Goal: Navigation & Orientation: Find specific page/section

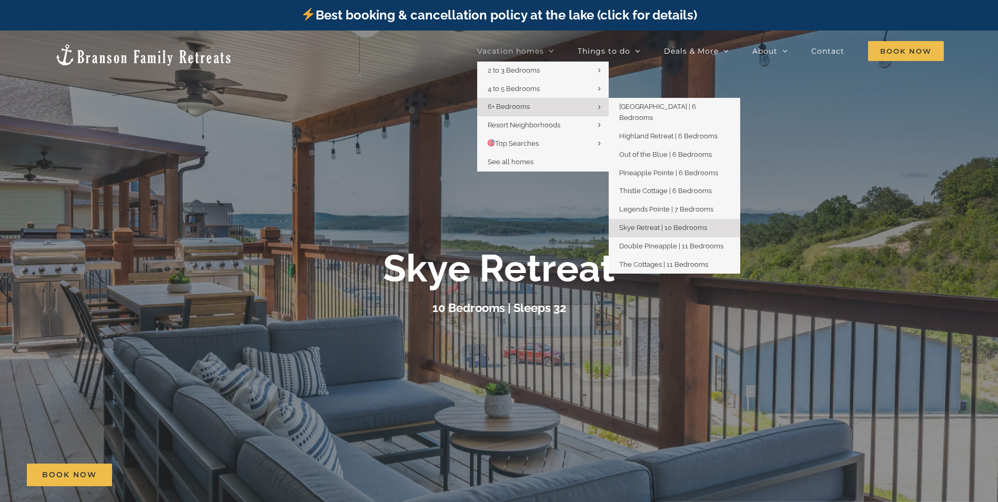
click at [519, 107] on span "6+ Bedrooms" at bounding box center [509, 107] width 42 height 8
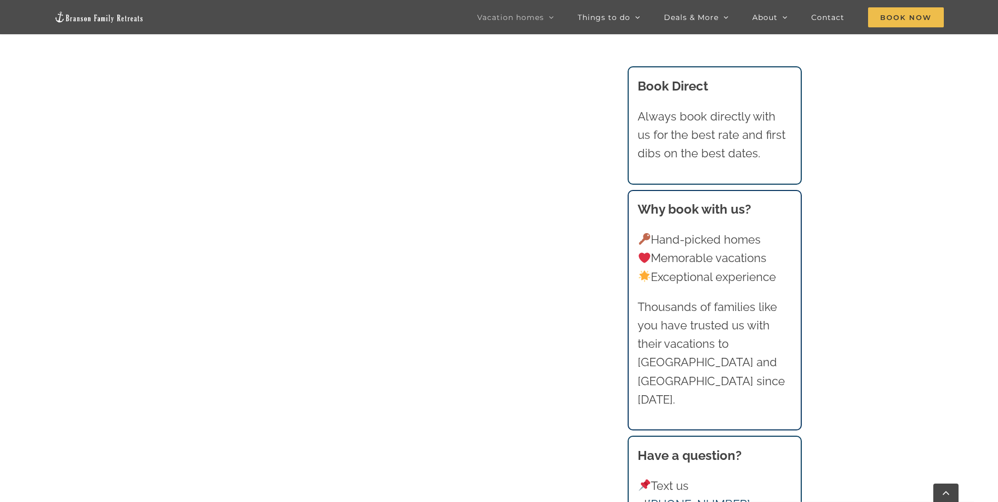
scroll to position [842, 0]
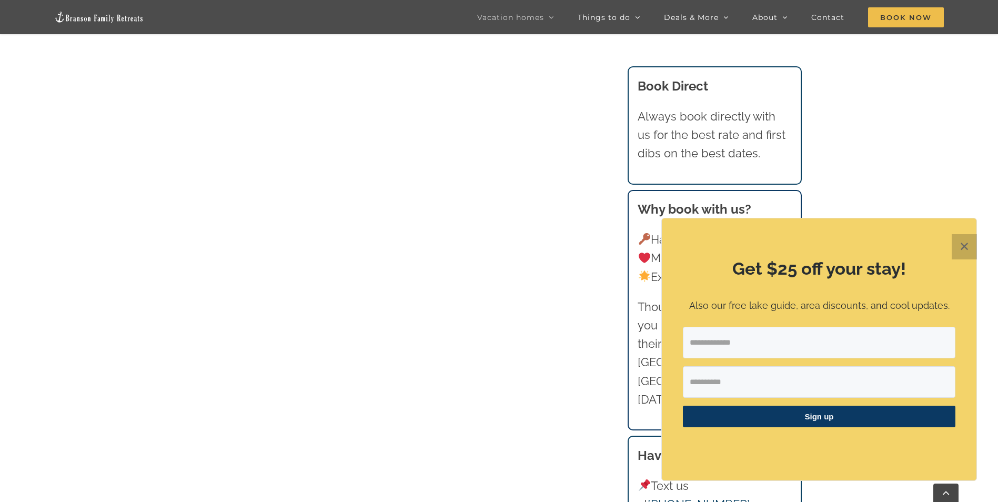
click at [969, 248] on button "✕" at bounding box center [964, 246] width 25 height 25
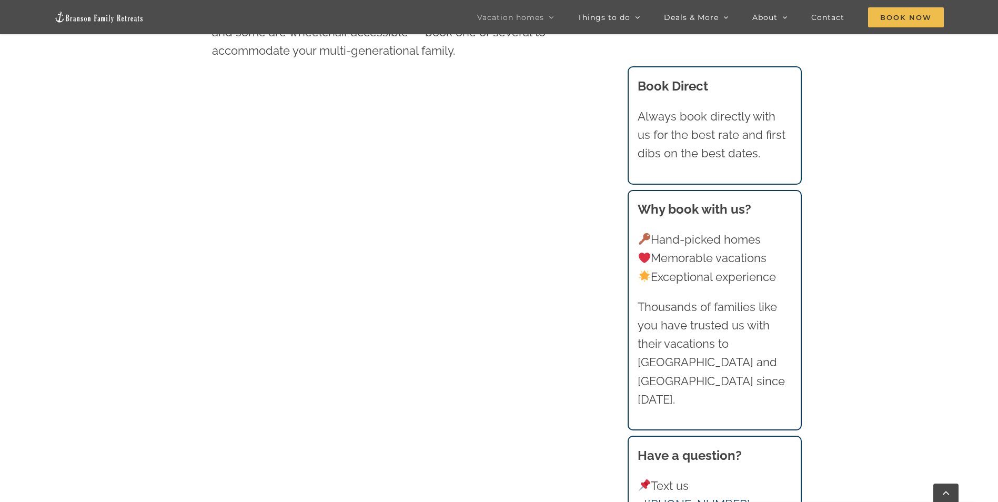
scroll to position [789, 0]
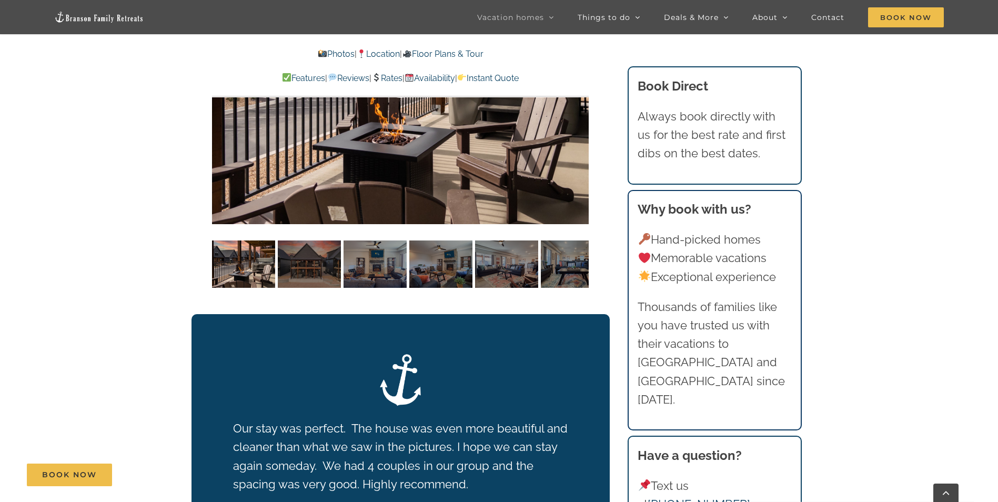
scroll to position [2315, 0]
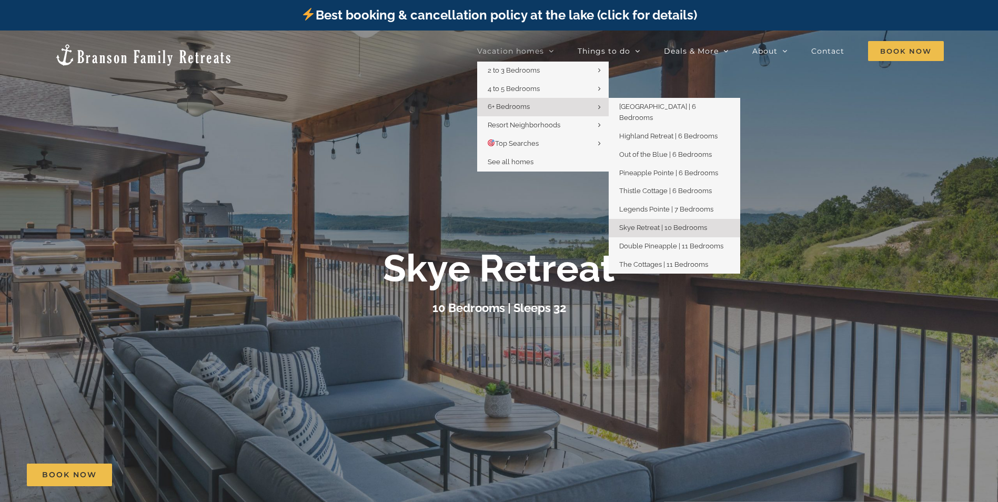
click at [523, 107] on span "6+ Bedrooms" at bounding box center [509, 107] width 42 height 8
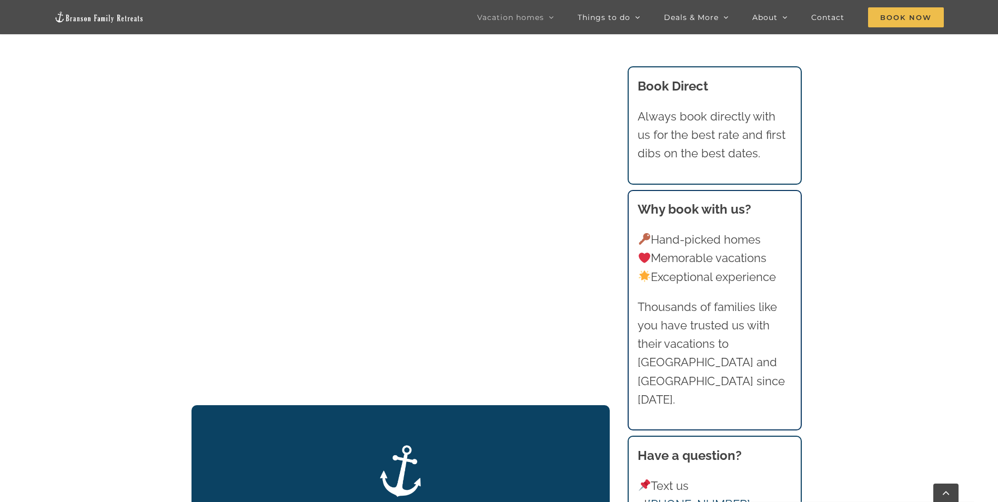
scroll to position [1421, 0]
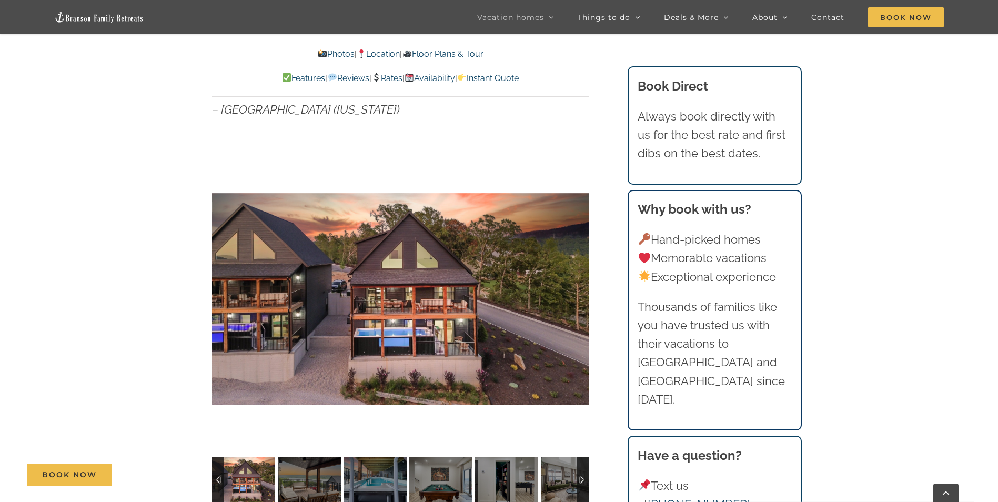
scroll to position [789, 0]
